Goal: Task Accomplishment & Management: Manage account settings

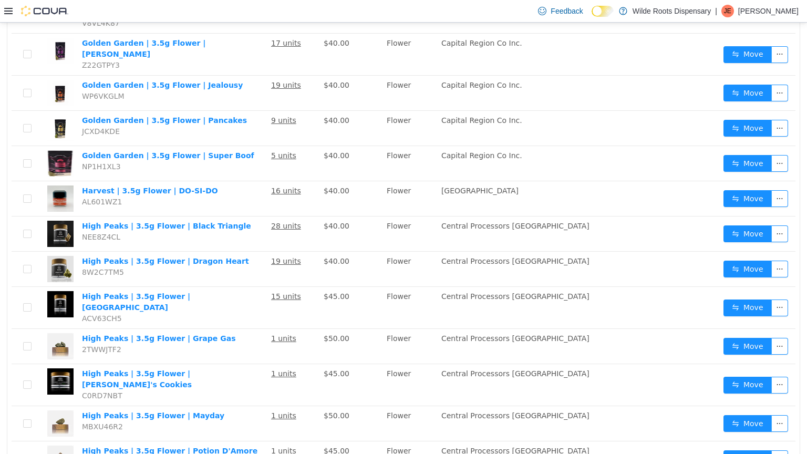
scroll to position [1499, 0]
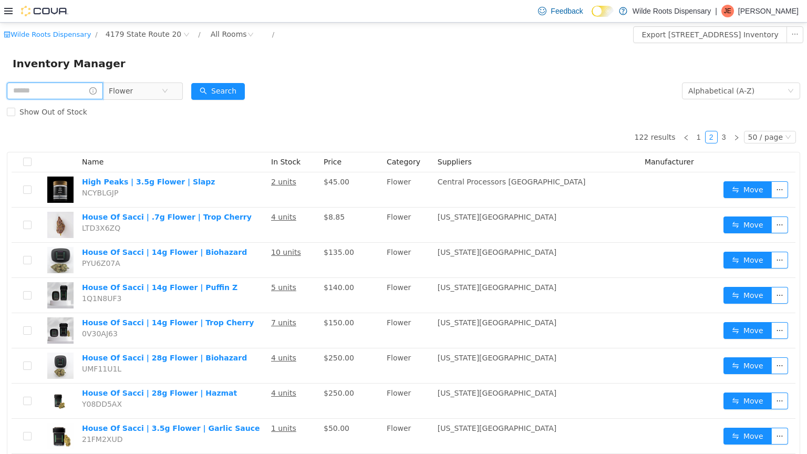
click at [30, 86] on input "text" at bounding box center [55, 90] width 96 height 17
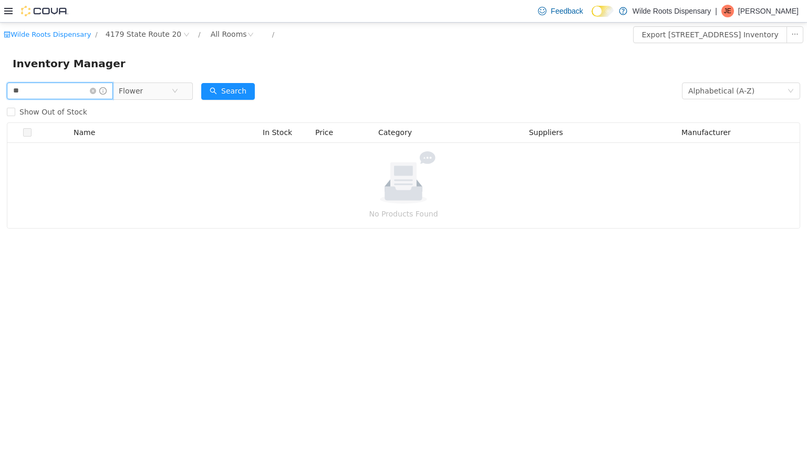
type input "*"
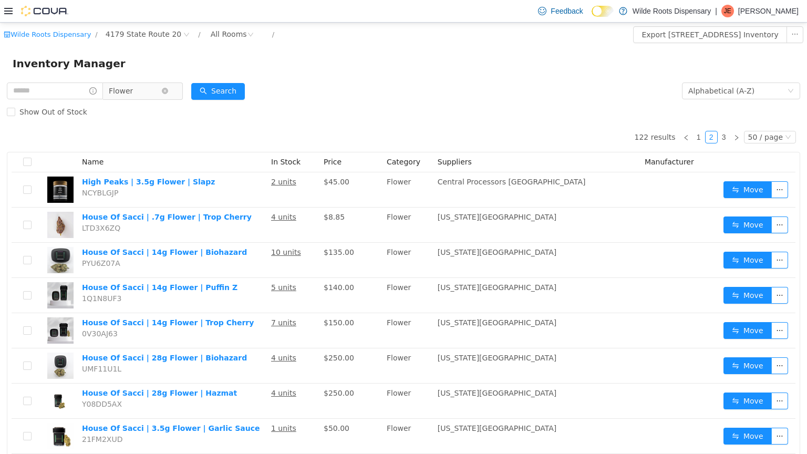
click at [133, 91] on span "Flower" at bounding box center [121, 91] width 24 height 16
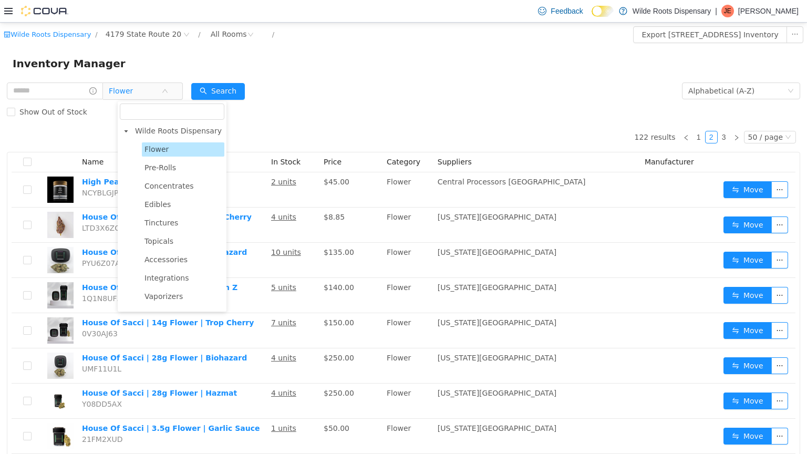
click at [157, 146] on span "Flower" at bounding box center [156, 149] width 24 height 8
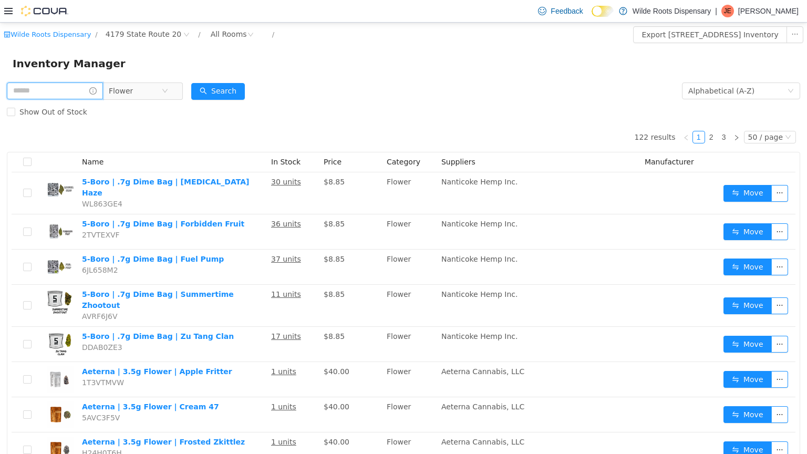
click at [67, 95] on input "text" at bounding box center [55, 90] width 96 height 17
type input "*****"
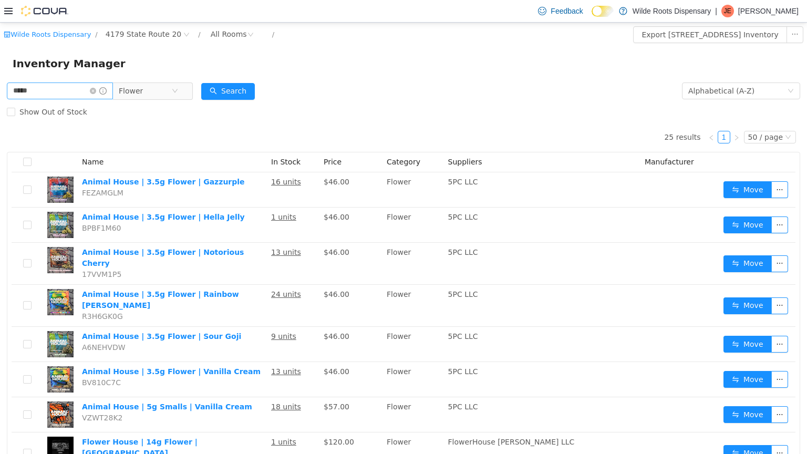
drag, startPoint x: 45, startPoint y: 99, endPoint x: 43, endPoint y: 87, distance: 12.3
click at [43, 87] on span "***** Flower" at bounding box center [100, 90] width 186 height 17
click at [43, 87] on input "*****" at bounding box center [60, 90] width 106 height 17
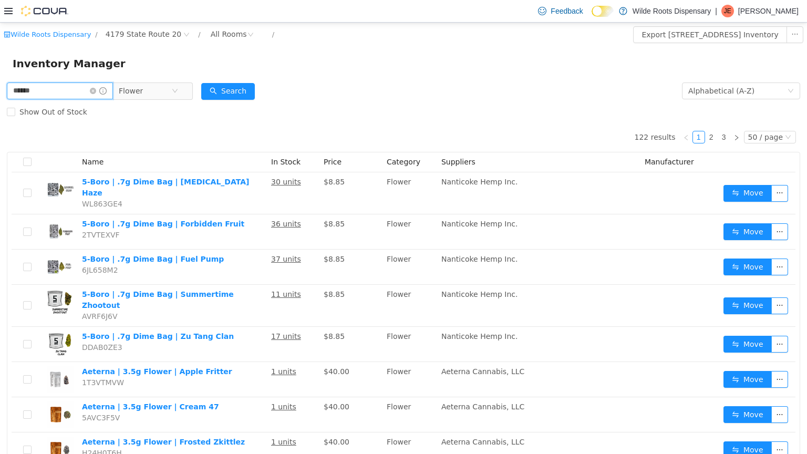
type input "******"
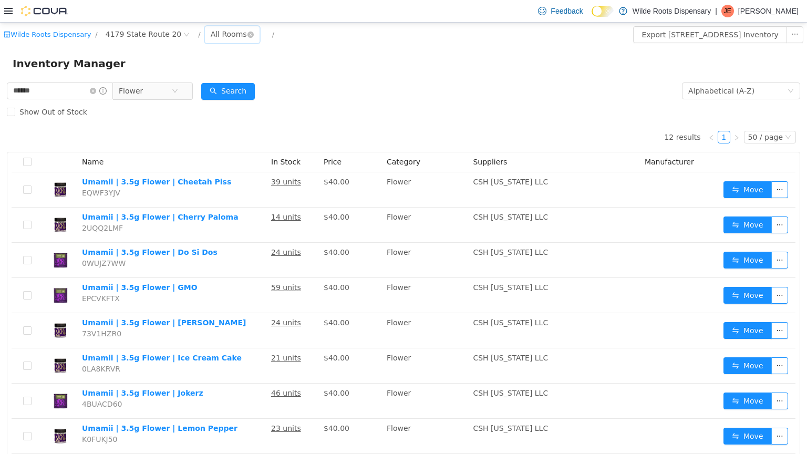
click at [221, 34] on div "All Rooms" at bounding box center [229, 34] width 36 height 16
click at [220, 71] on li "Vault - For Sale" at bounding box center [221, 72] width 63 height 17
click at [96, 93] on icon "icon: close-circle" at bounding box center [93, 91] width 6 height 6
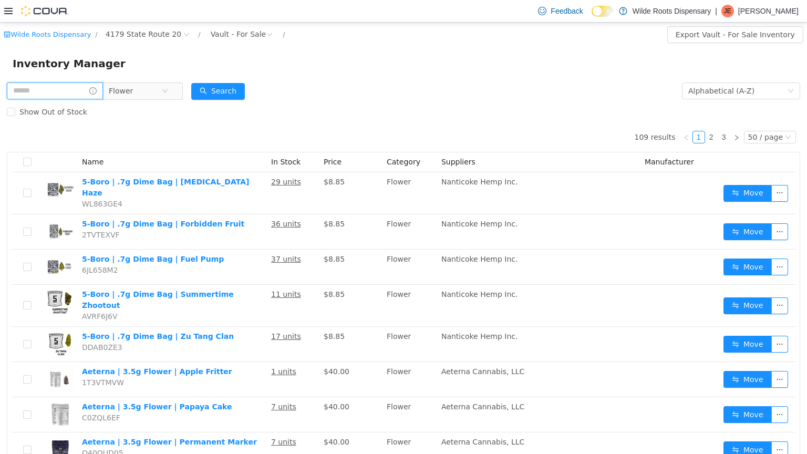
click at [68, 93] on input "text" at bounding box center [55, 90] width 96 height 17
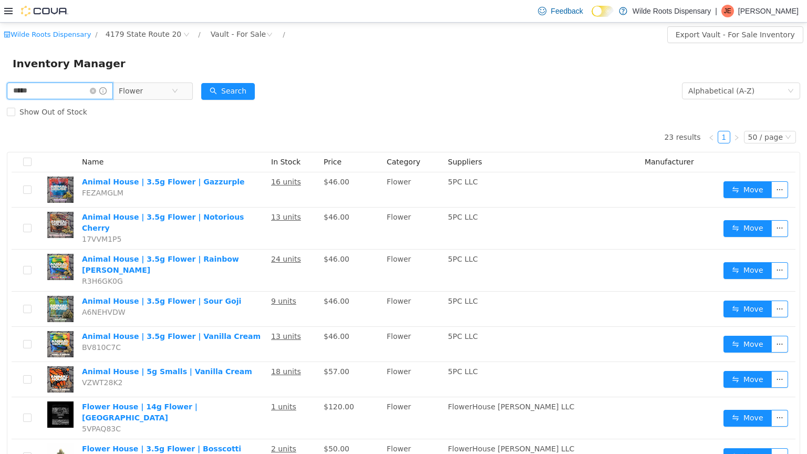
click at [54, 91] on input "*****" at bounding box center [60, 90] width 106 height 17
type input "******"
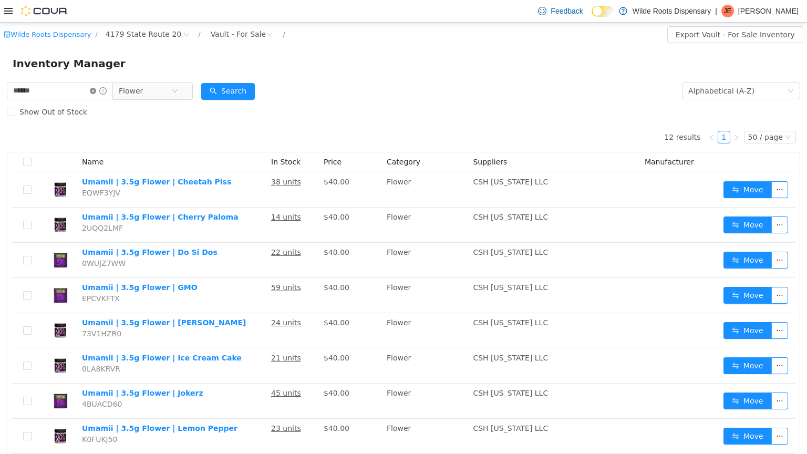
click at [96, 91] on icon "icon: close-circle" at bounding box center [93, 91] width 6 height 6
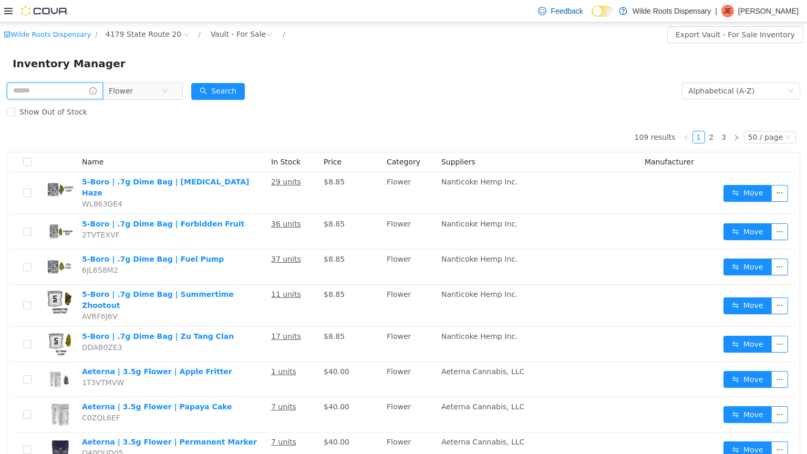
click at [82, 91] on input "text" at bounding box center [55, 90] width 96 height 17
click at [46, 85] on input "text" at bounding box center [55, 90] width 96 height 17
type input "*****"
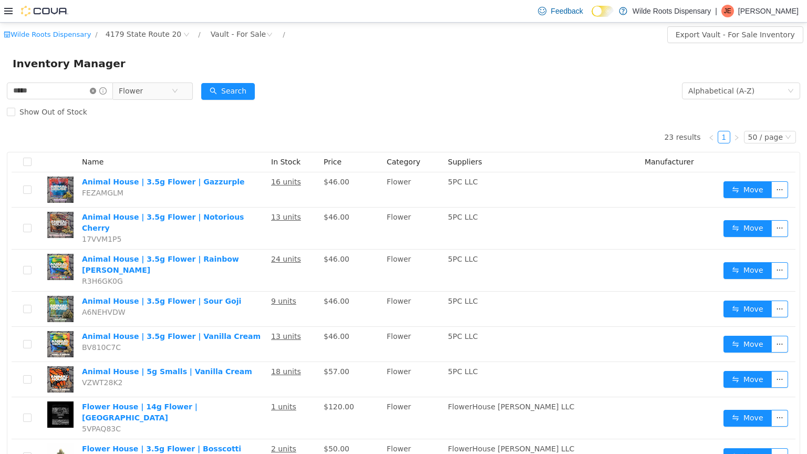
click at [96, 89] on icon "icon: close-circle" at bounding box center [93, 91] width 6 height 6
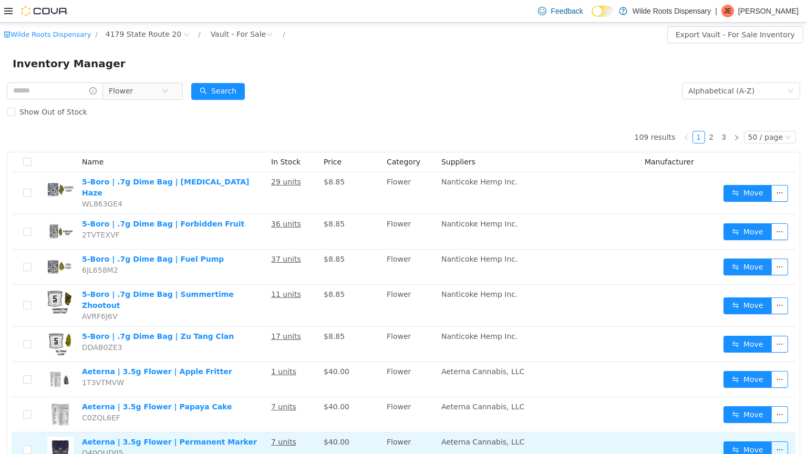
scroll to position [6, 0]
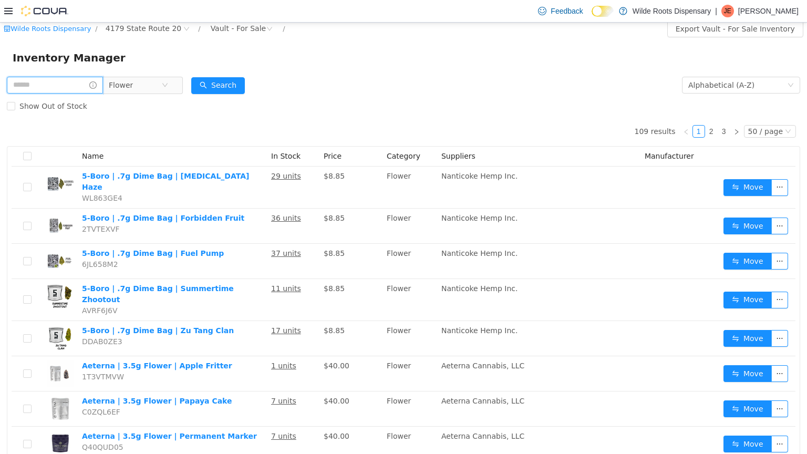
click at [67, 85] on input "text" at bounding box center [55, 85] width 96 height 17
type input "***"
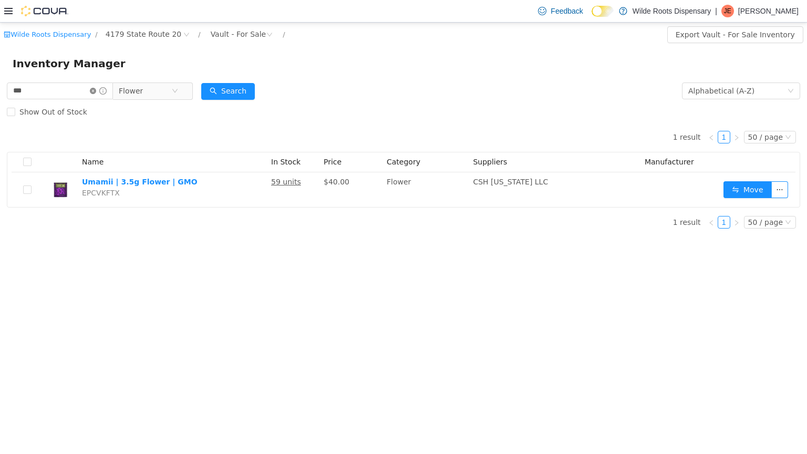
click at [96, 91] on icon "icon: close-circle" at bounding box center [93, 91] width 6 height 6
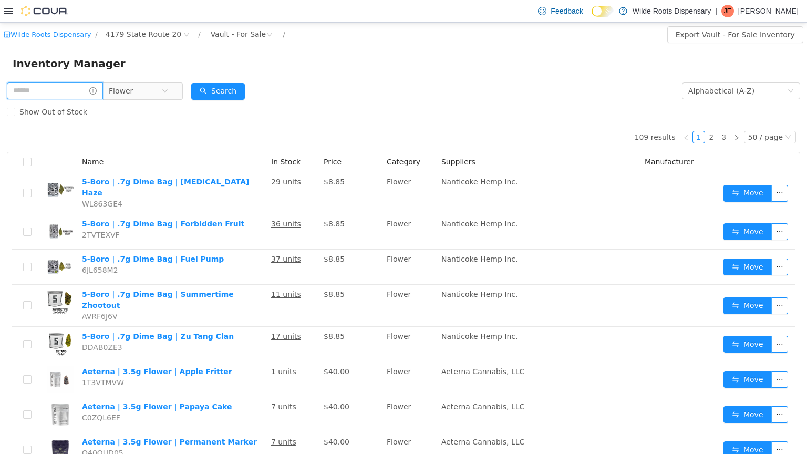
click at [83, 92] on input "text" at bounding box center [55, 90] width 96 height 17
type input "*****"
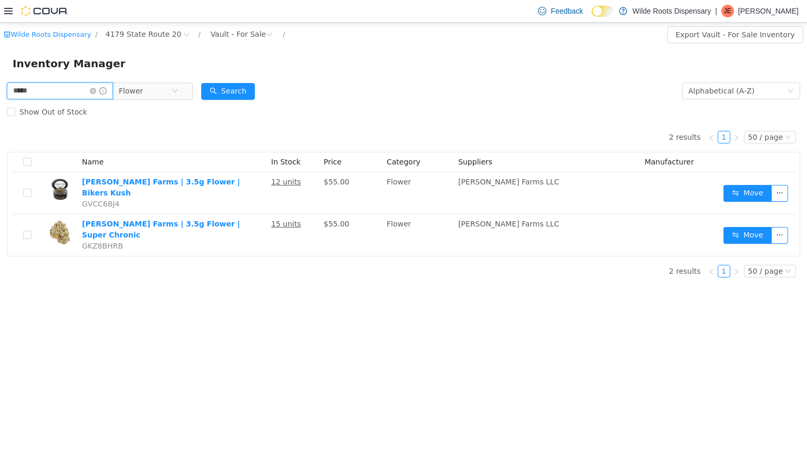
drag, startPoint x: 83, startPoint y: 92, endPoint x: 244, endPoint y: 262, distance: 233.7
click at [113, 99] on input "*****" at bounding box center [60, 90] width 106 height 17
click at [96, 90] on icon "icon: close-circle" at bounding box center [93, 91] width 6 height 6
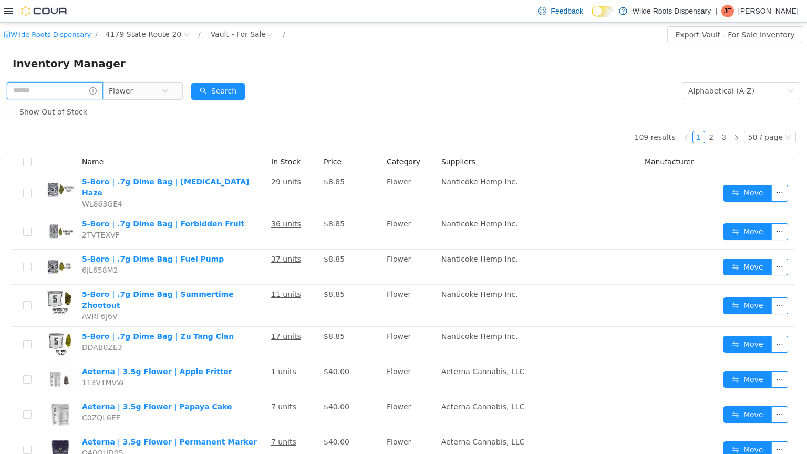
click at [75, 88] on input "text" at bounding box center [55, 90] width 96 height 17
type input "****"
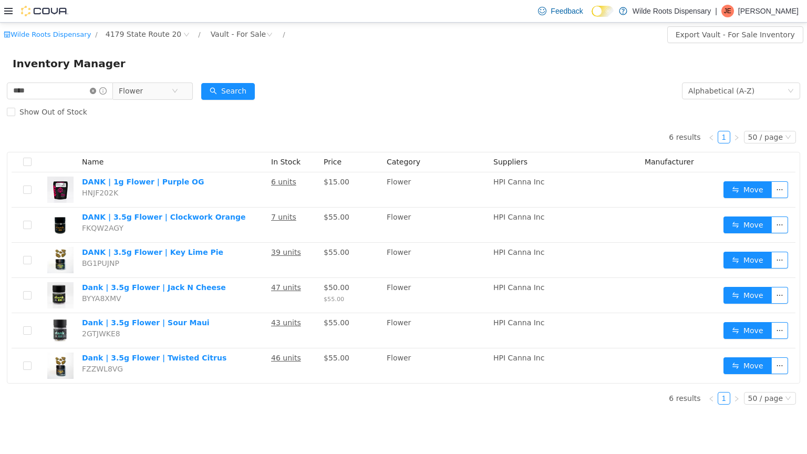
click at [96, 91] on icon "icon: close-circle" at bounding box center [93, 91] width 6 height 6
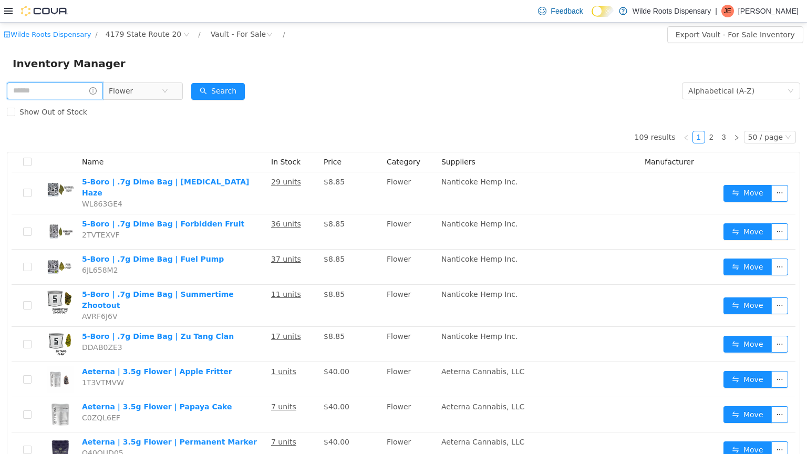
click at [79, 89] on input "text" at bounding box center [55, 90] width 96 height 17
type input "*"
type input "*********"
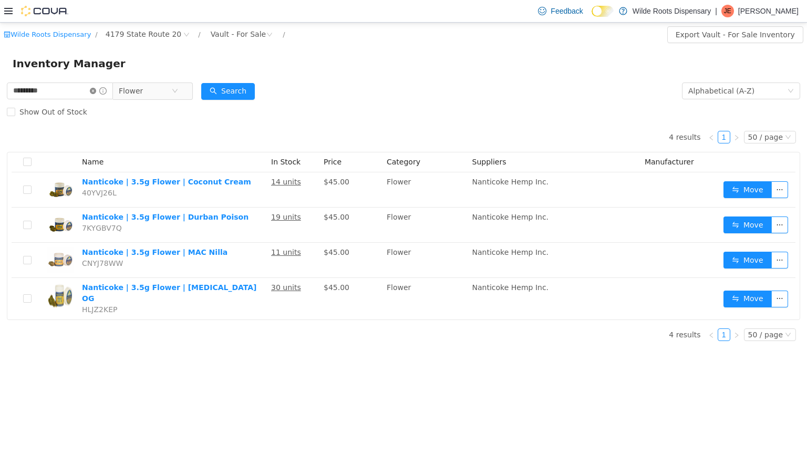
click at [96, 91] on icon "icon: close-circle" at bounding box center [93, 91] width 6 height 6
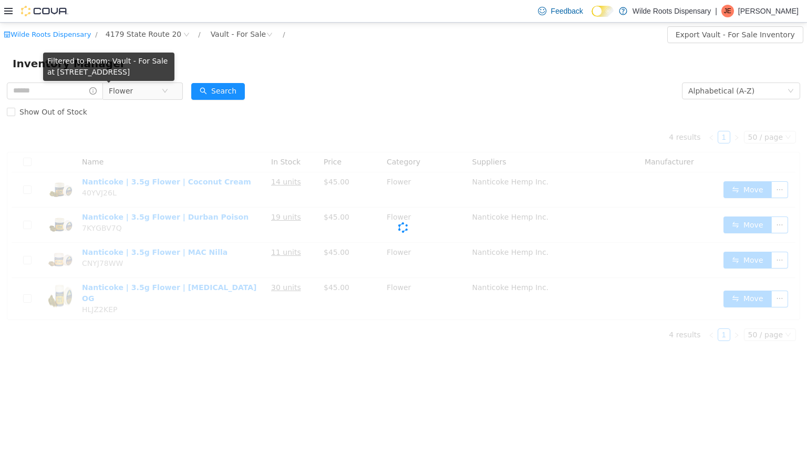
click at [97, 91] on icon "icon: info-circle" at bounding box center [92, 90] width 7 height 7
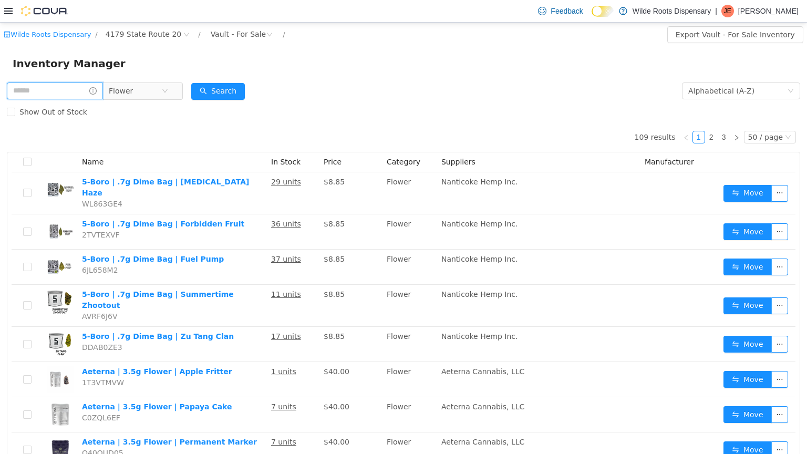
click at [30, 95] on input "text" at bounding box center [55, 90] width 96 height 17
type input "******"
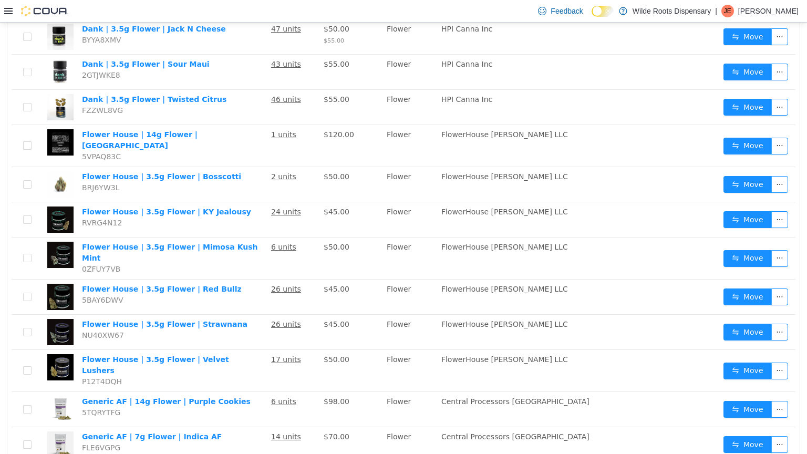
scroll to position [546, 0]
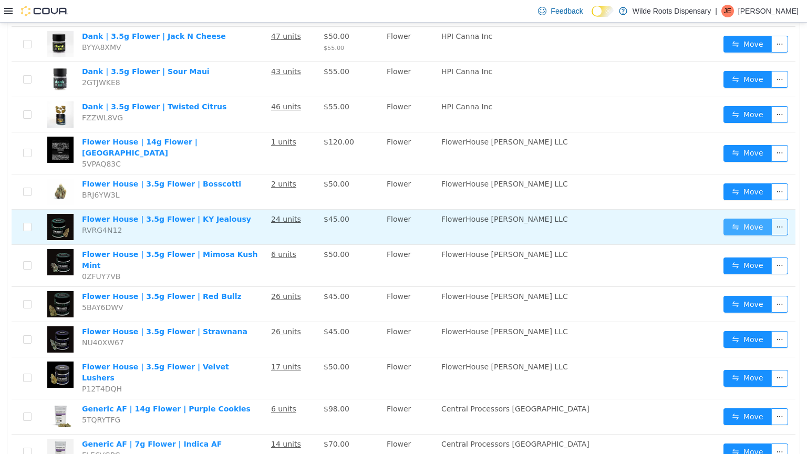
click at [744, 219] on button "Move" at bounding box center [747, 227] width 48 height 17
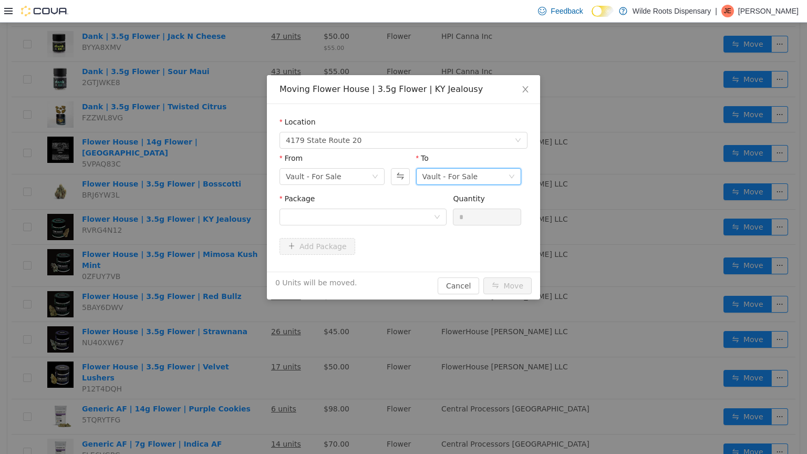
click at [452, 173] on div "Vault - For Sale" at bounding box center [450, 177] width 56 height 16
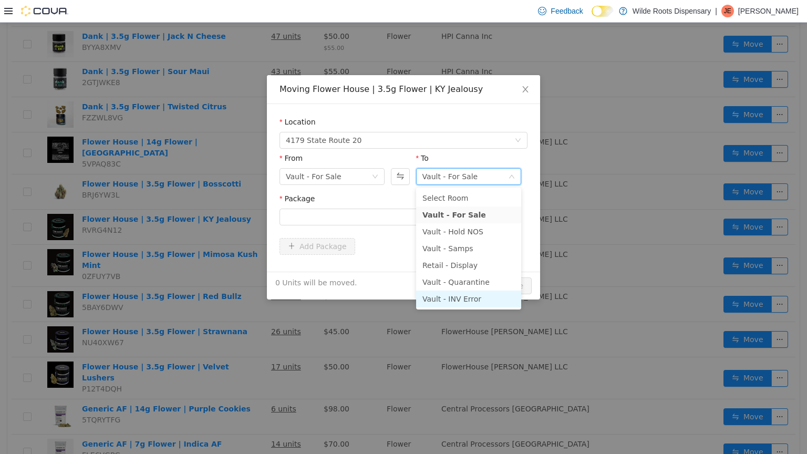
click at [465, 293] on li "Vault - INV Error" at bounding box center [468, 299] width 105 height 17
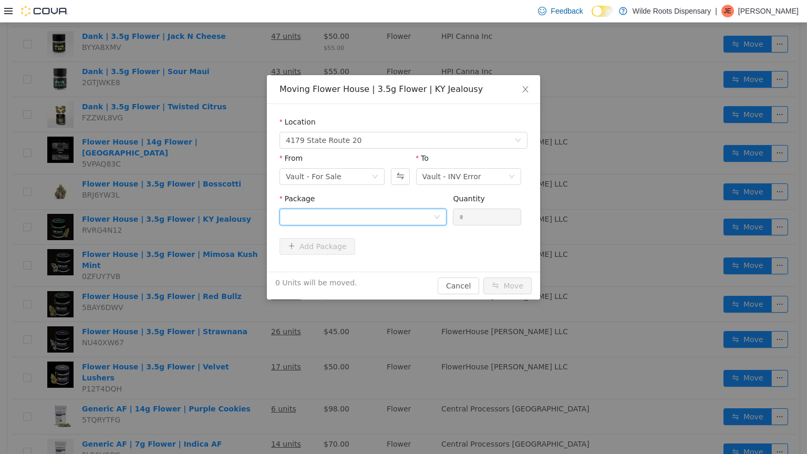
click at [368, 211] on div at bounding box center [360, 217] width 148 height 16
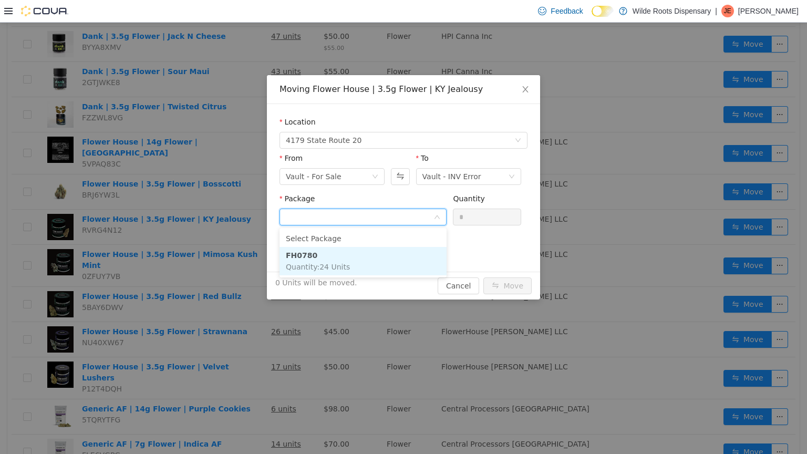
click at [343, 260] on li "FH0780 Quantity : 24 Units" at bounding box center [362, 261] width 167 height 28
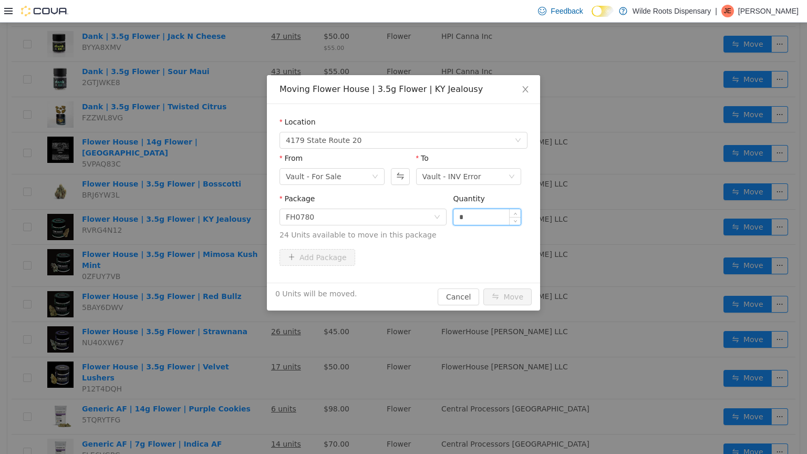
click at [462, 215] on input "*" at bounding box center [486, 217] width 67 height 16
type input "*"
click at [505, 295] on button "Move" at bounding box center [507, 296] width 48 height 17
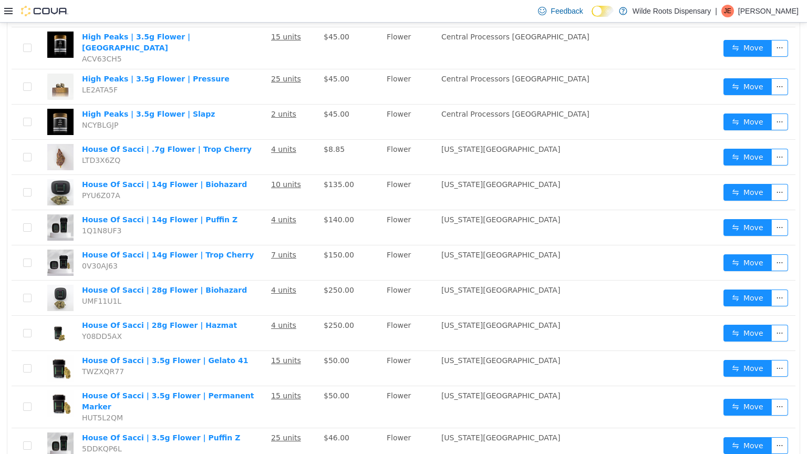
scroll to position [1502, 0]
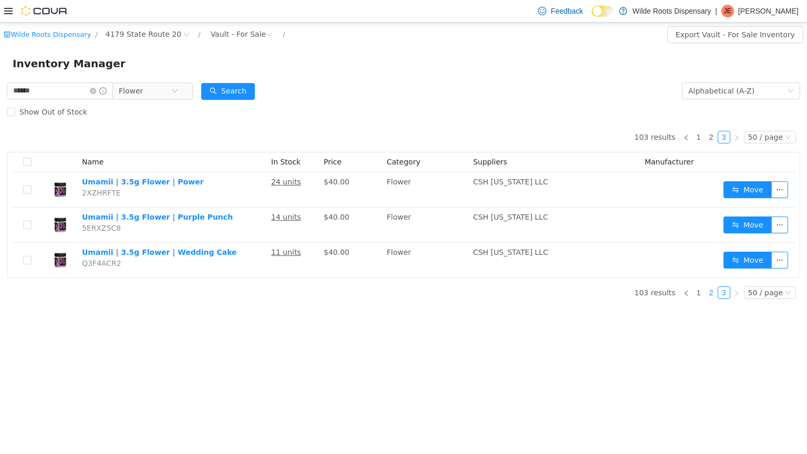
click at [713, 291] on link "2" at bounding box center [712, 293] width 12 height 12
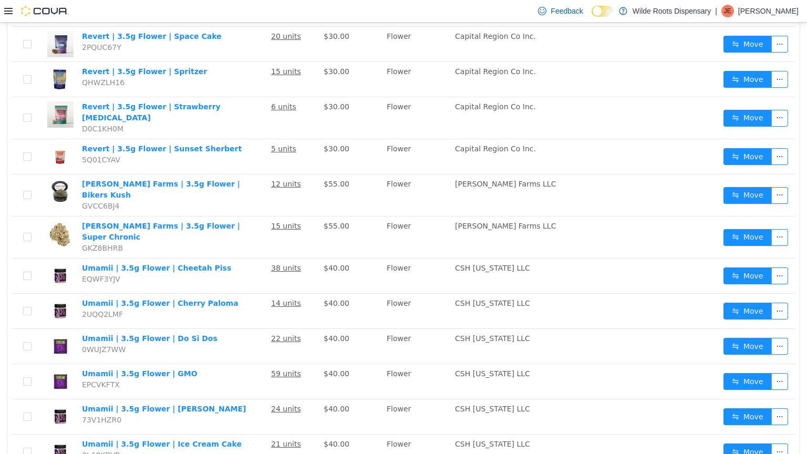
scroll to position [1543, 0]
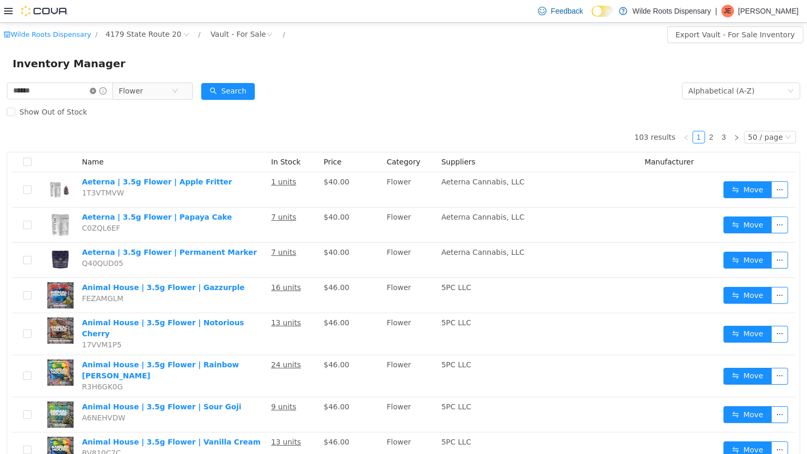
click at [96, 94] on icon "icon: close-circle" at bounding box center [93, 91] width 6 height 6
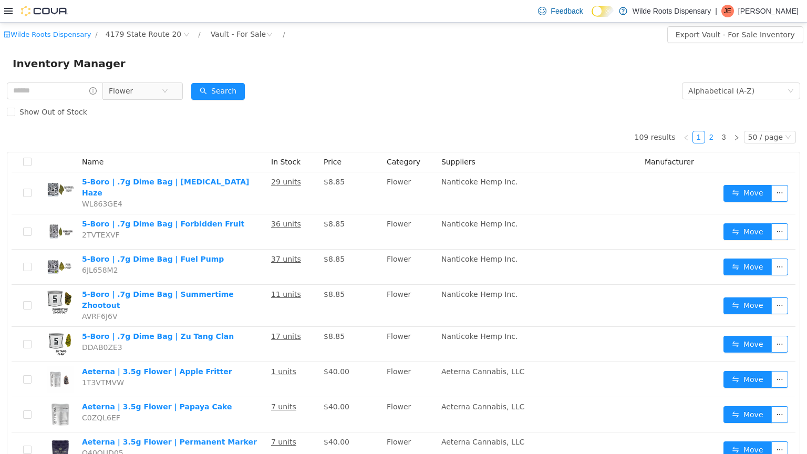
click at [716, 138] on link "2" at bounding box center [712, 137] width 12 height 12
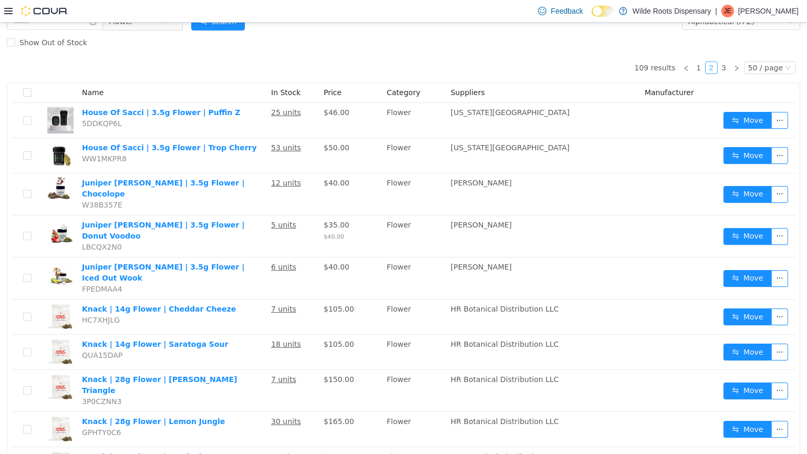
scroll to position [69, 0]
click at [704, 68] on link "1" at bounding box center [699, 69] width 12 height 12
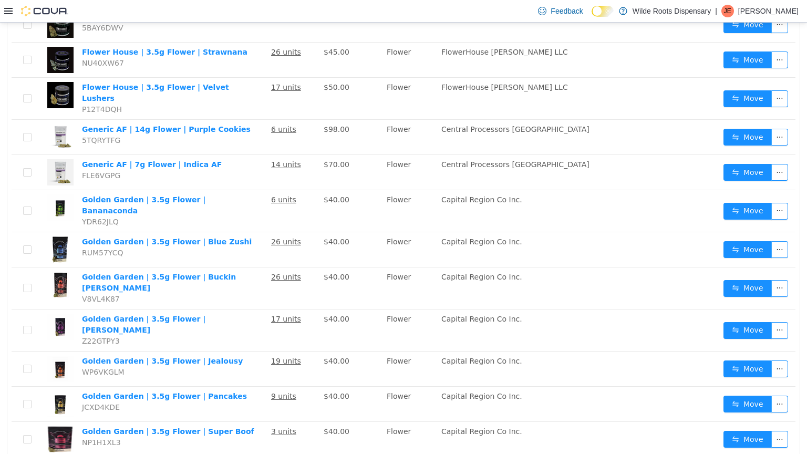
scroll to position [1053, 0]
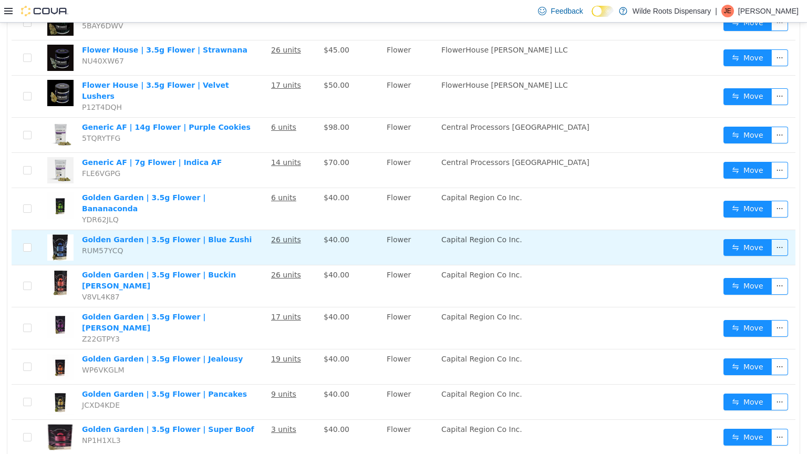
click at [291, 230] on td "26 units" at bounding box center [293, 247] width 53 height 35
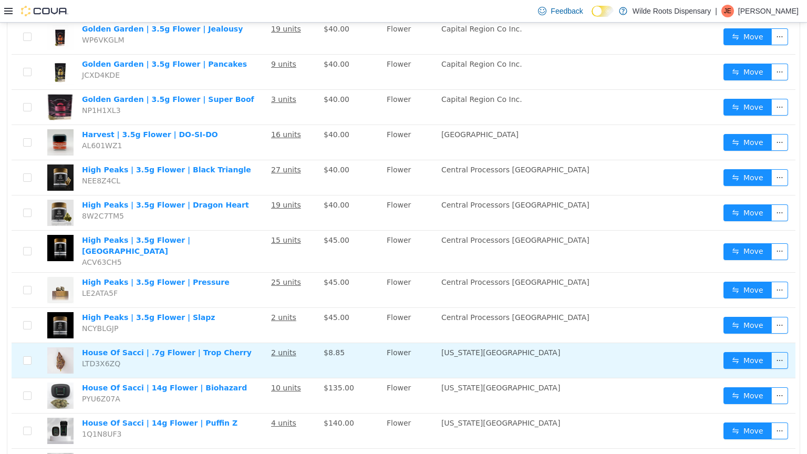
scroll to position [1502, 0]
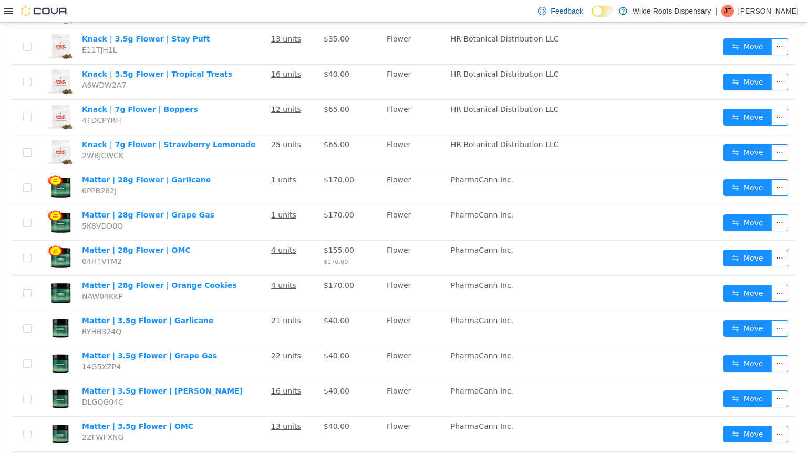
scroll to position [586, 0]
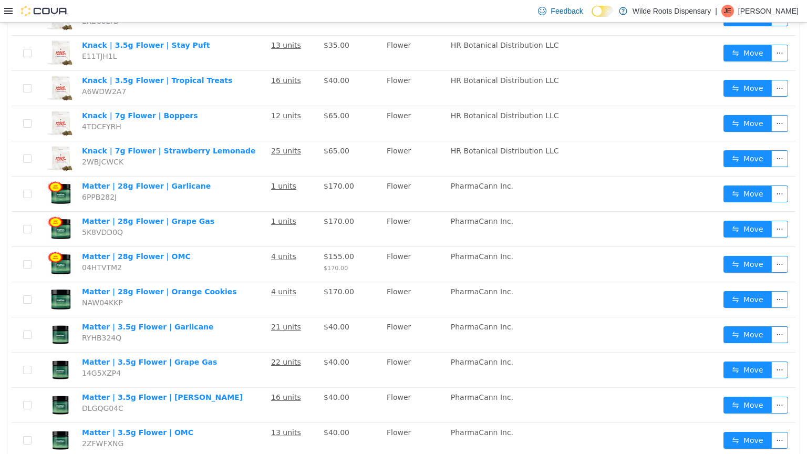
click at [281, 282] on td "4 units" at bounding box center [293, 299] width 53 height 35
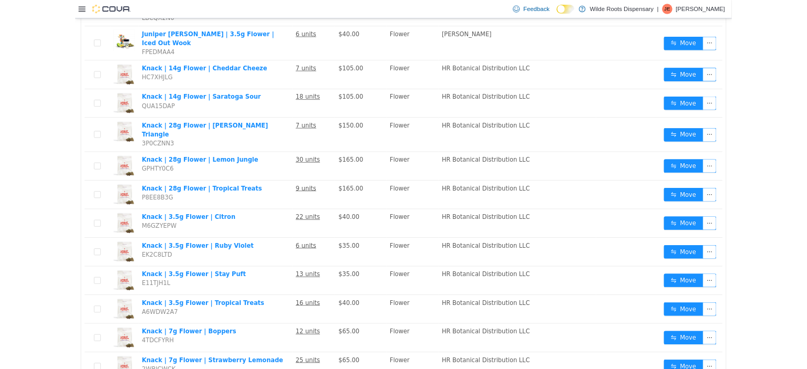
scroll to position [0, 0]
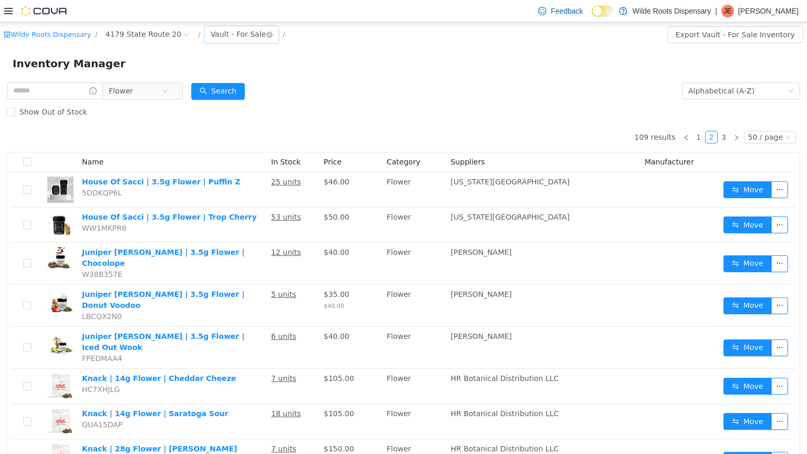
click at [245, 34] on div "Vault - For Sale" at bounding box center [239, 34] width 56 height 16
click at [395, 39] on div "Wilde Roots Dispensary / [STREET_ADDRESS] / Vault - For Sale /" at bounding box center [337, 34] width 666 height 17
click at [586, 171] on th "Suppliers" at bounding box center [544, 162] width 194 height 20
